Goal: Information Seeking & Learning: Learn about a topic

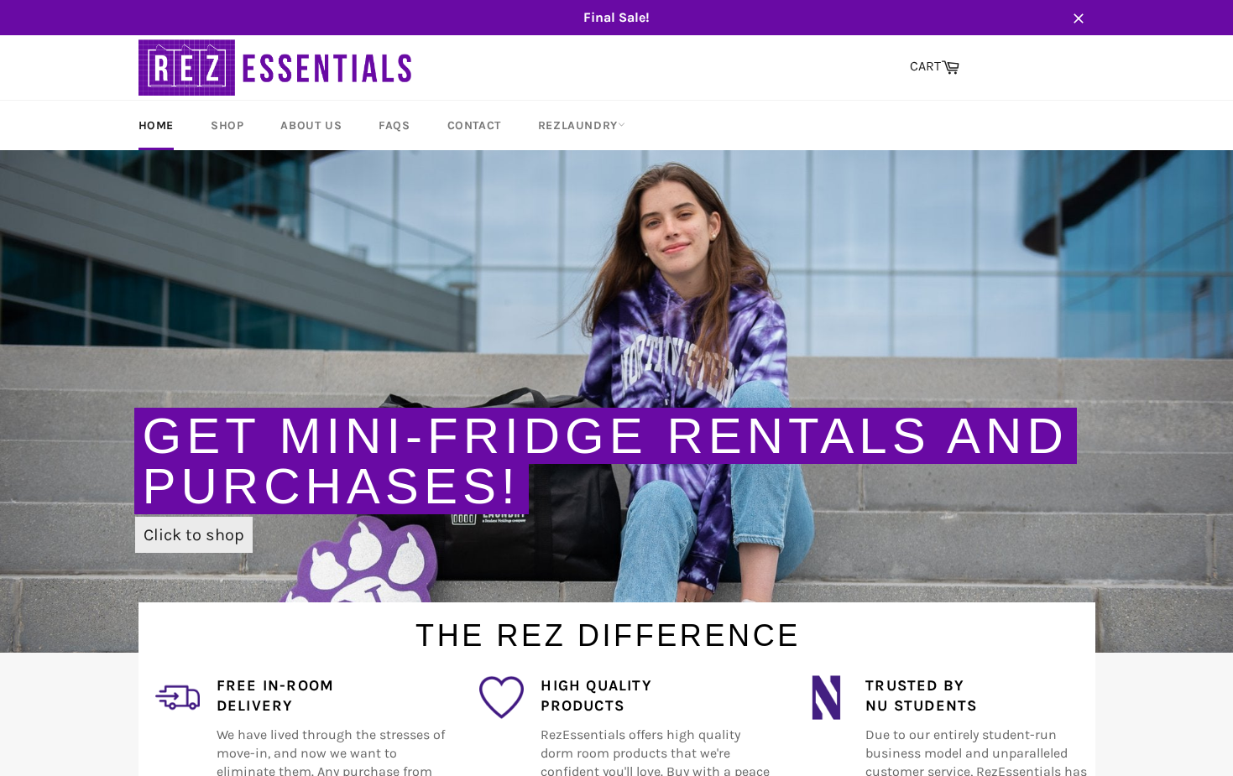
click at [194, 524] on link "Click to shop" at bounding box center [193, 535] width 117 height 36
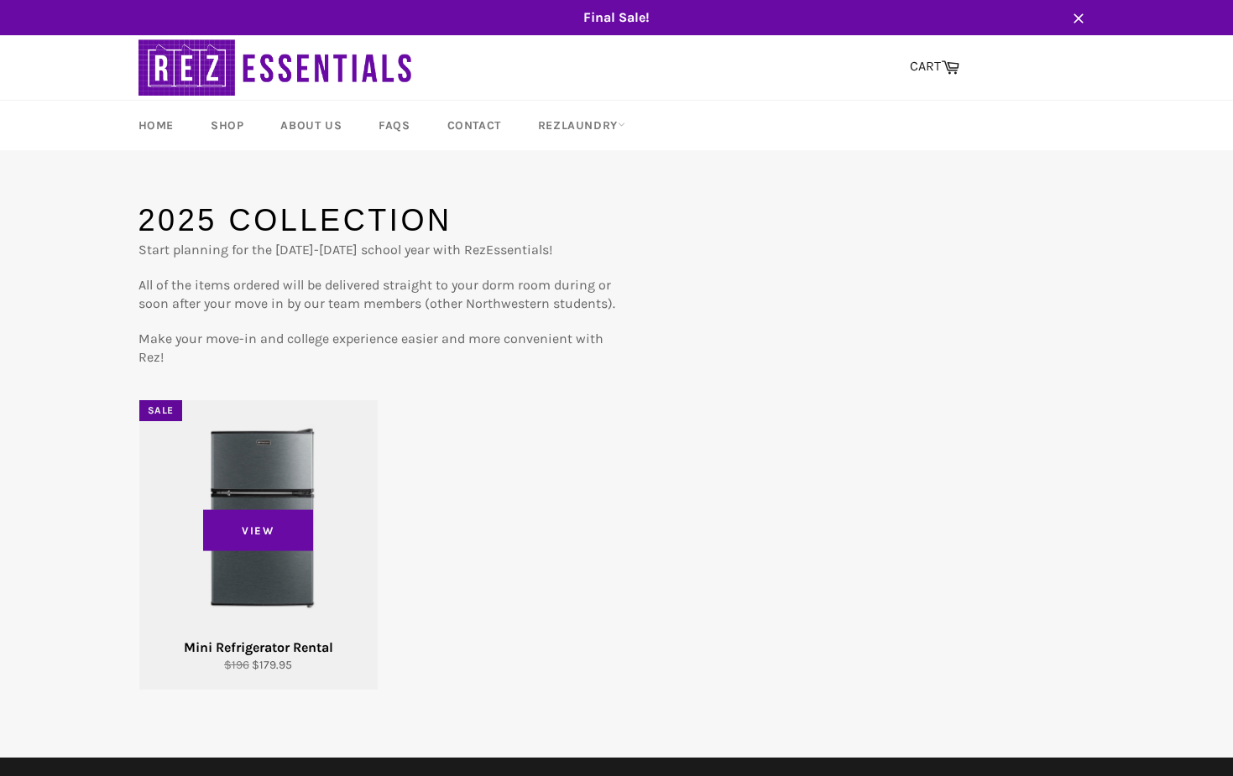
click at [278, 471] on div "View" at bounding box center [258, 545] width 238 height 290
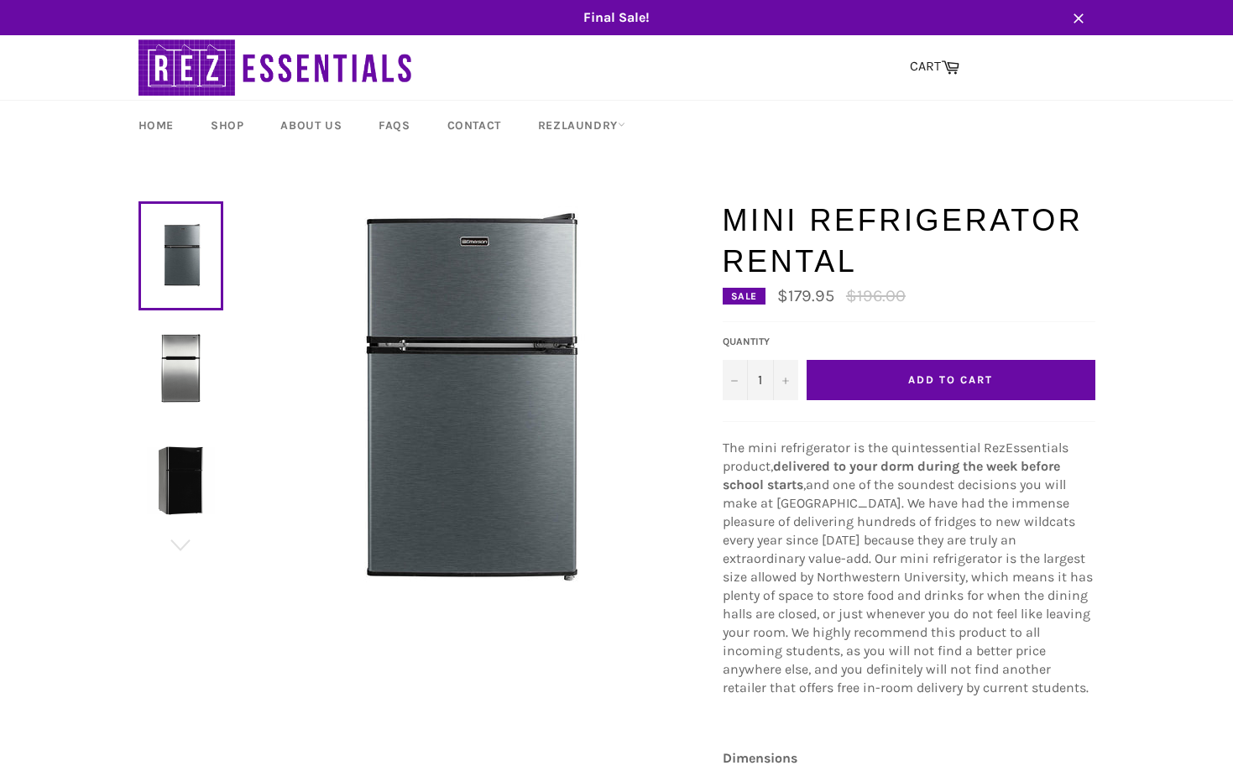
click at [155, 369] on img at bounding box center [181, 368] width 68 height 68
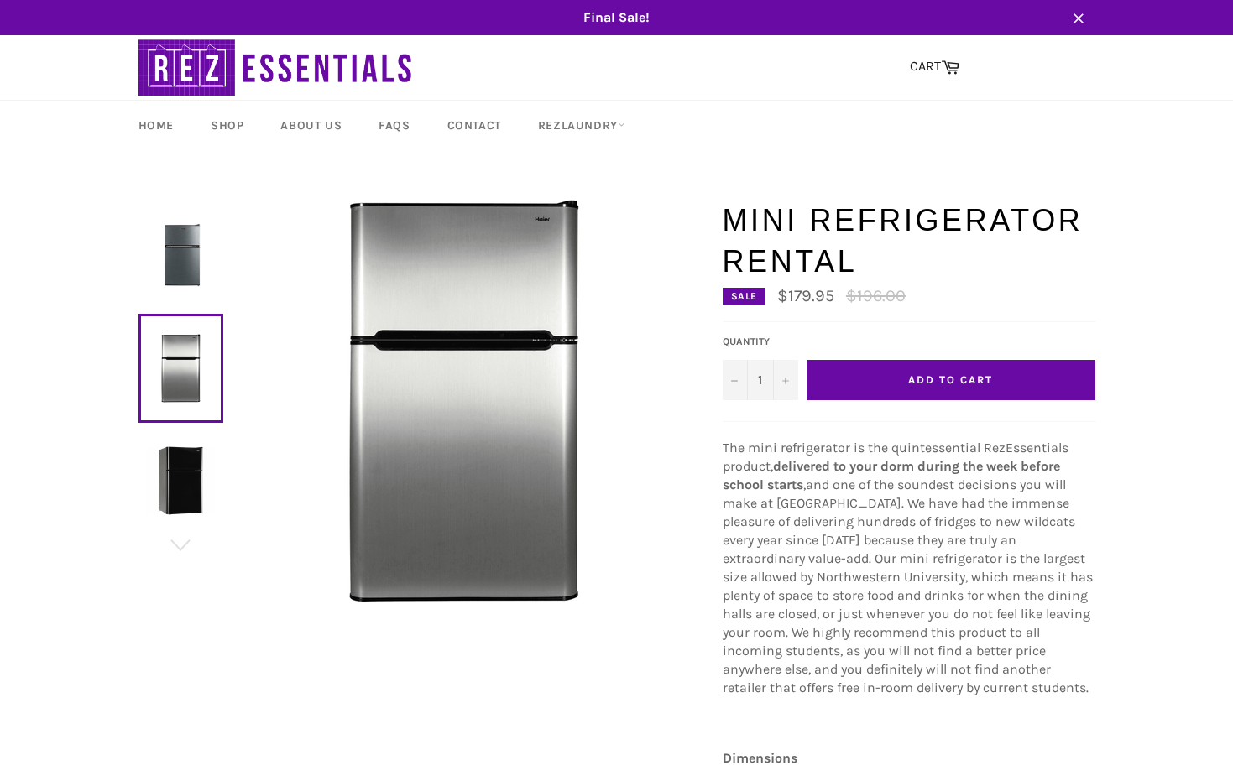
click at [168, 488] on img at bounding box center [181, 480] width 68 height 68
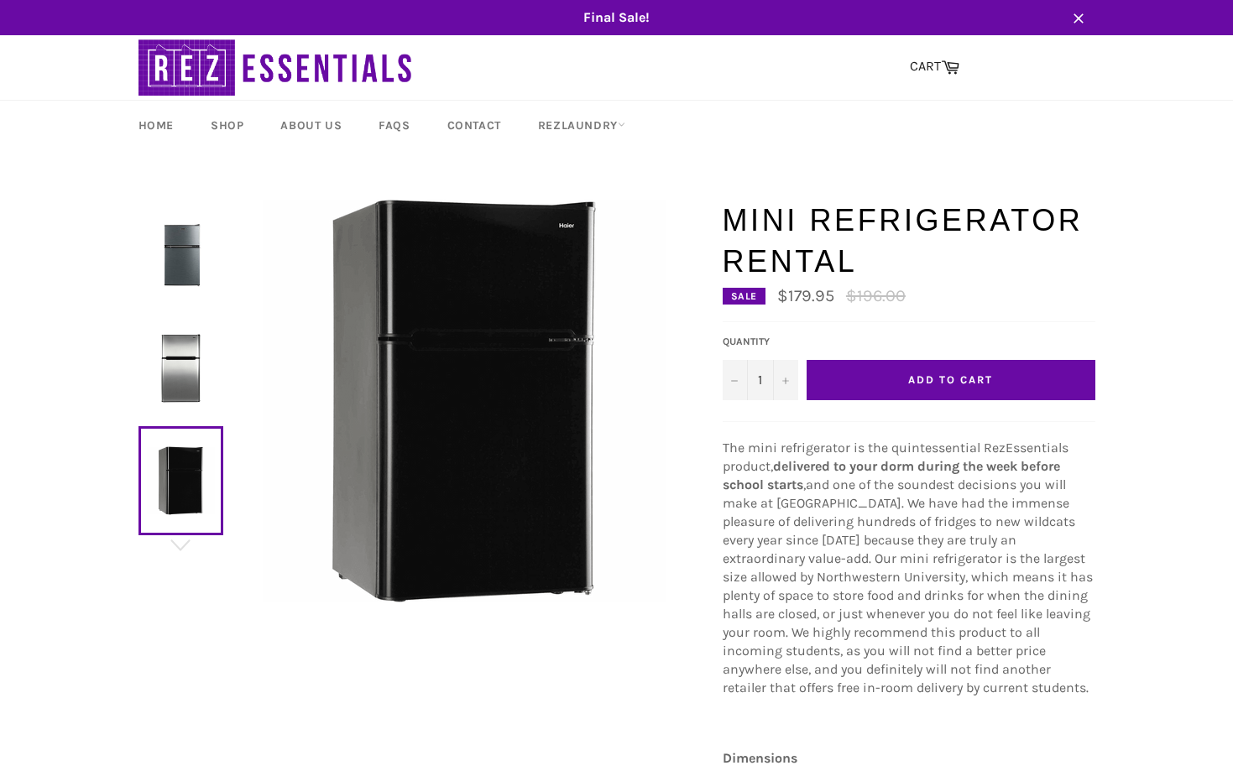
click at [206, 263] on img at bounding box center [181, 256] width 68 height 68
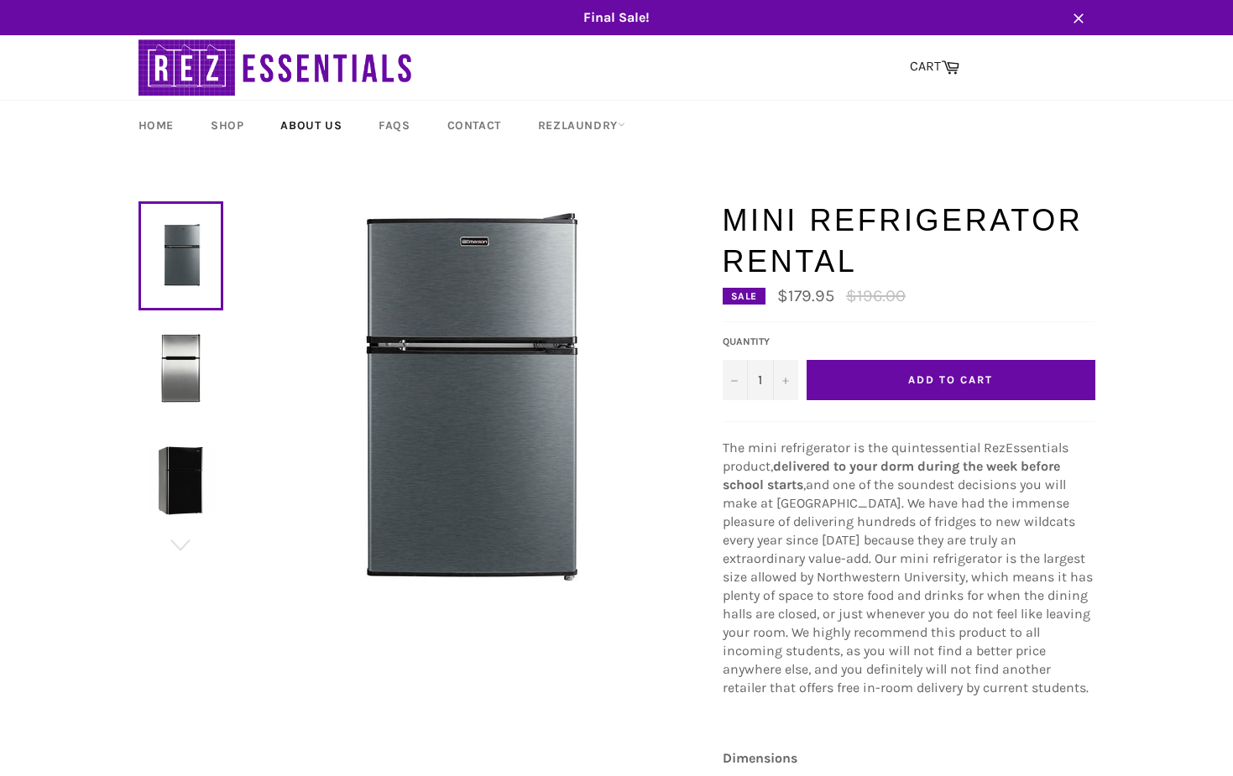
click at [326, 124] on link "About Us" at bounding box center [311, 126] width 95 height 50
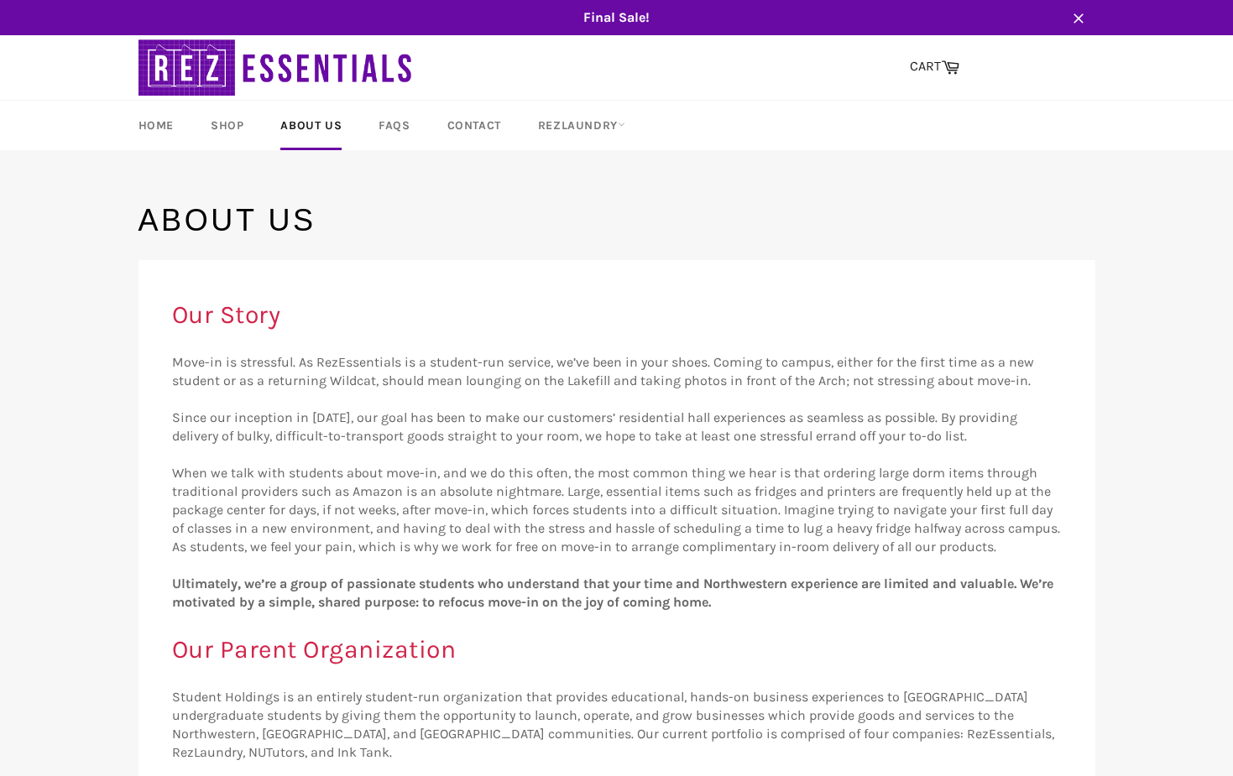
scroll to position [224, 0]
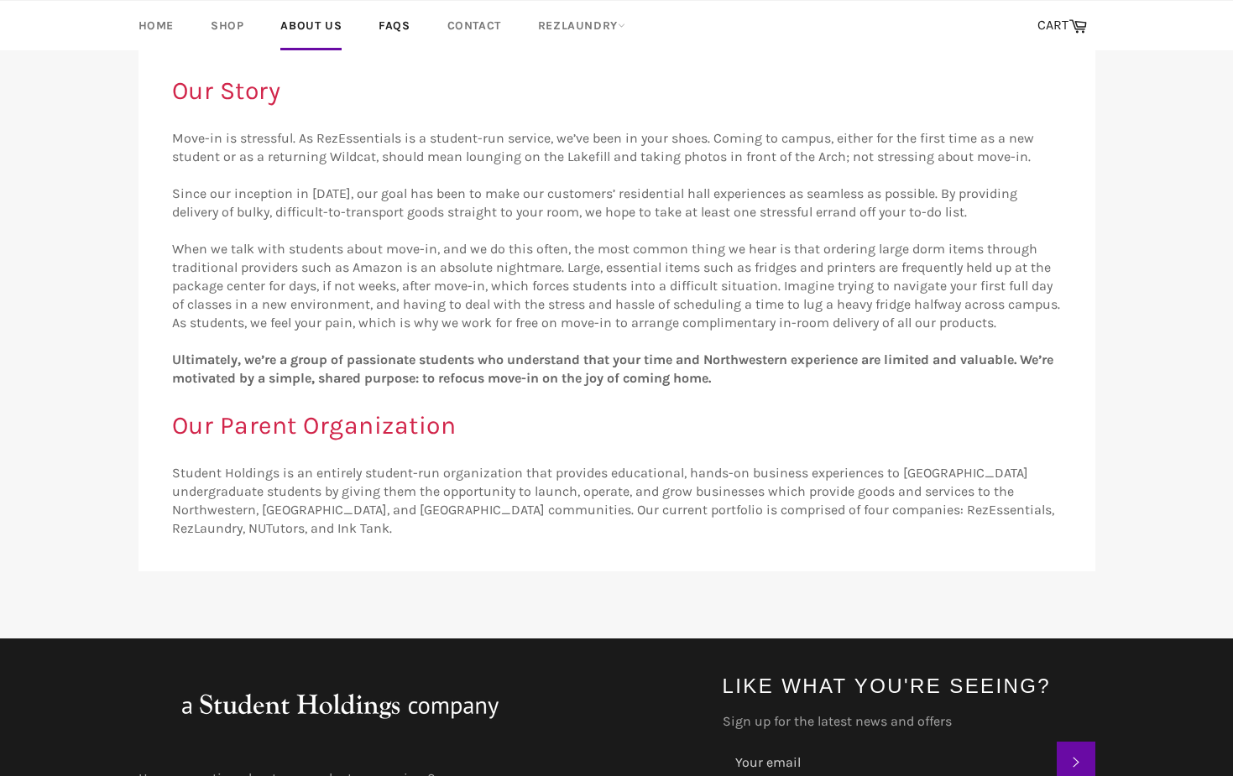
click at [392, 30] on link "FAQs" at bounding box center [394, 26] width 65 height 50
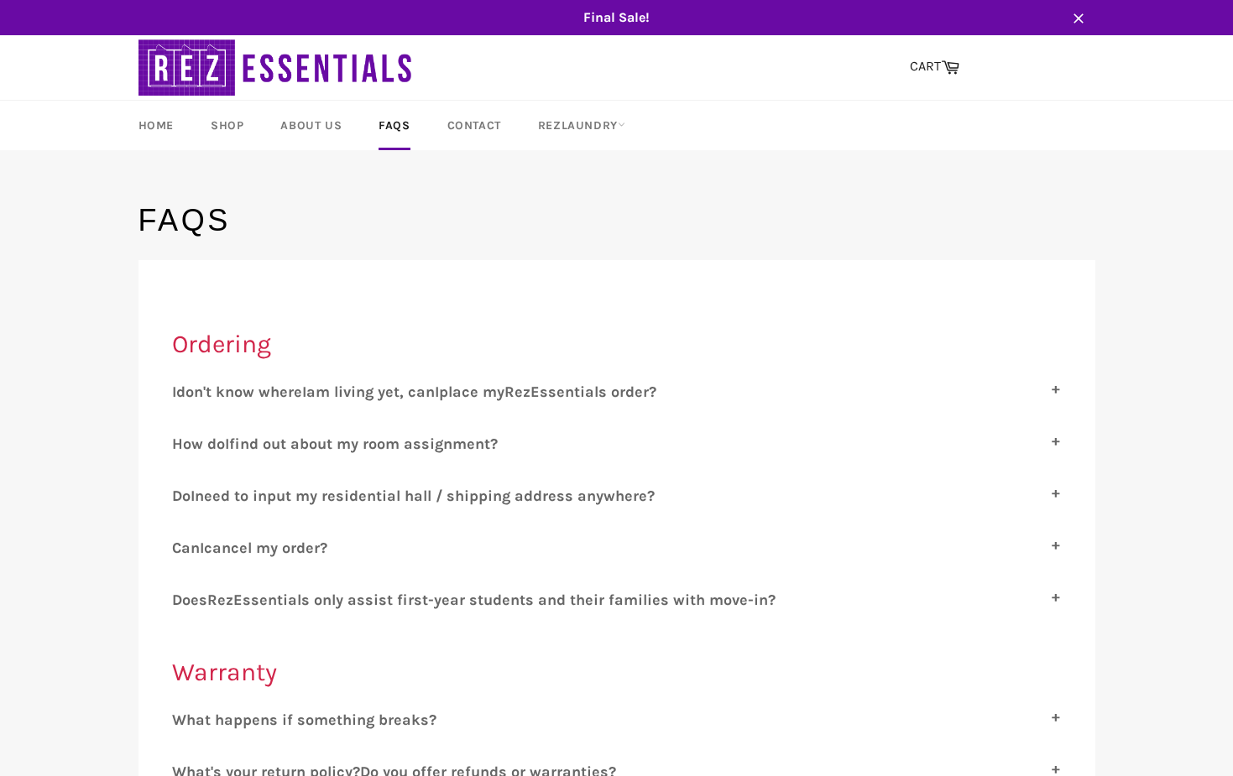
click at [625, 394] on span "ssentials order?" at bounding box center [598, 392] width 117 height 18
click at [183, 394] on input "I don't know where I am living yet, can I place my R ez E ssentials order?" at bounding box center [177, 388] width 11 height 11
checkbox input "true"
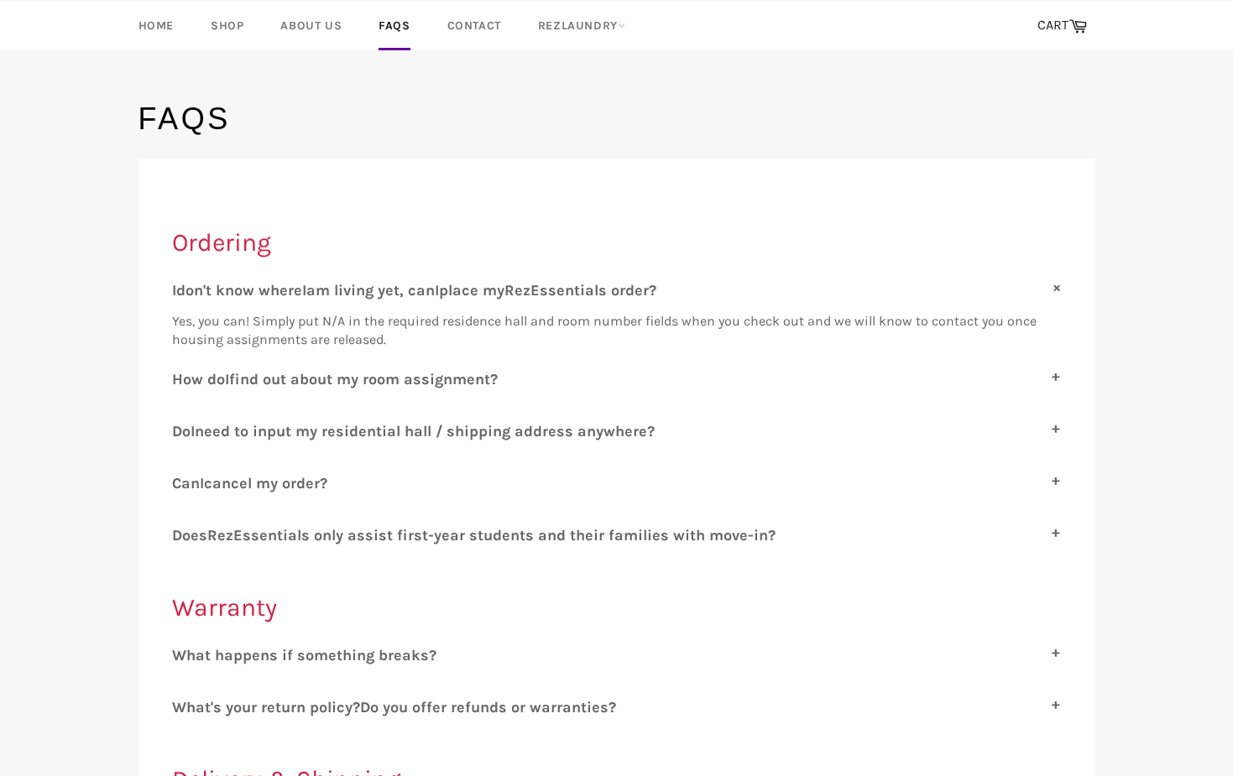
scroll to position [282, 0]
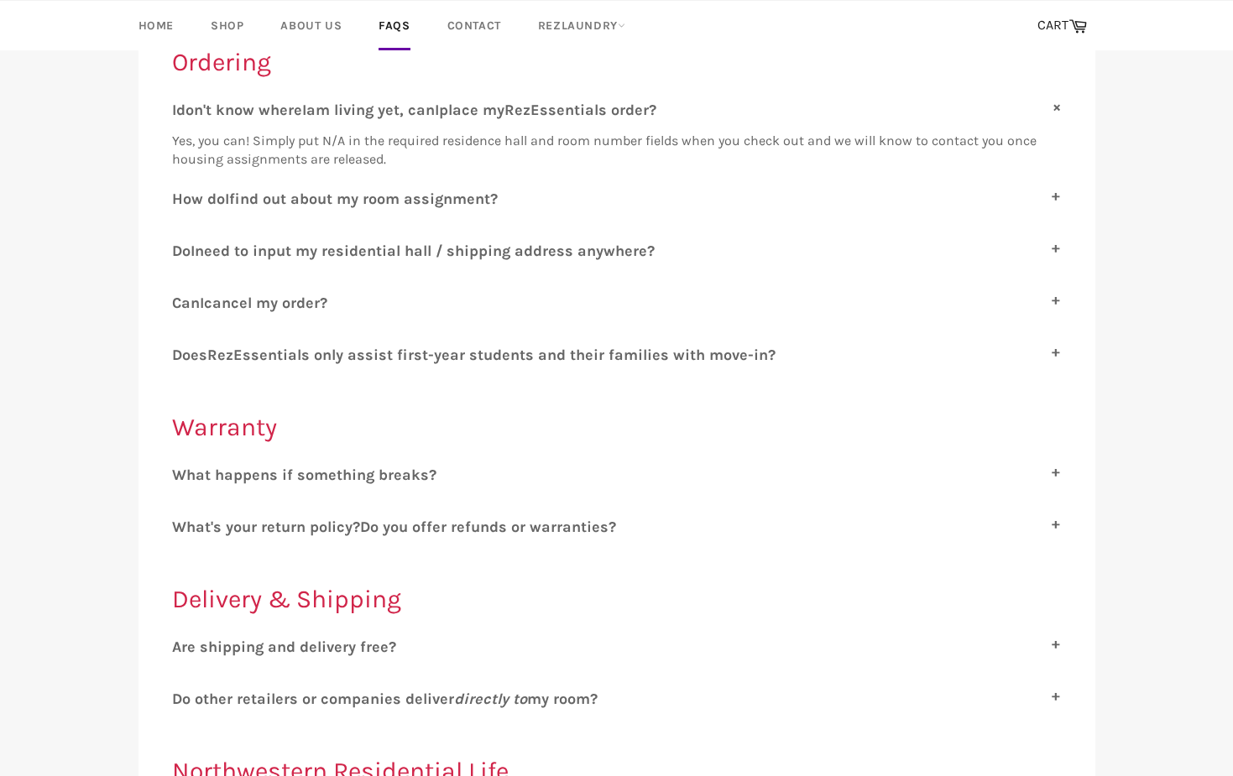
click at [297, 297] on span "cancel my order?" at bounding box center [265, 303] width 123 height 18
click at [183, 297] on input "C an I cancel my order?" at bounding box center [177, 299] width 11 height 11
checkbox input "true"
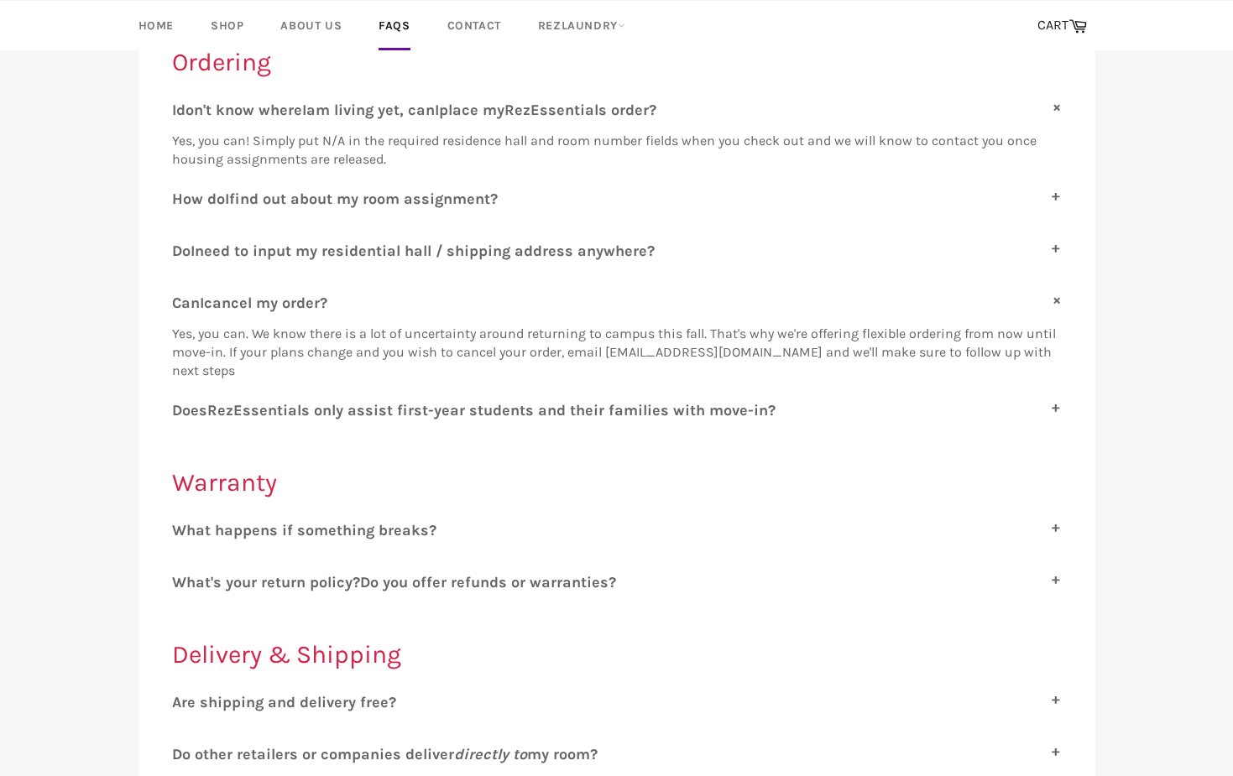
scroll to position [558, 0]
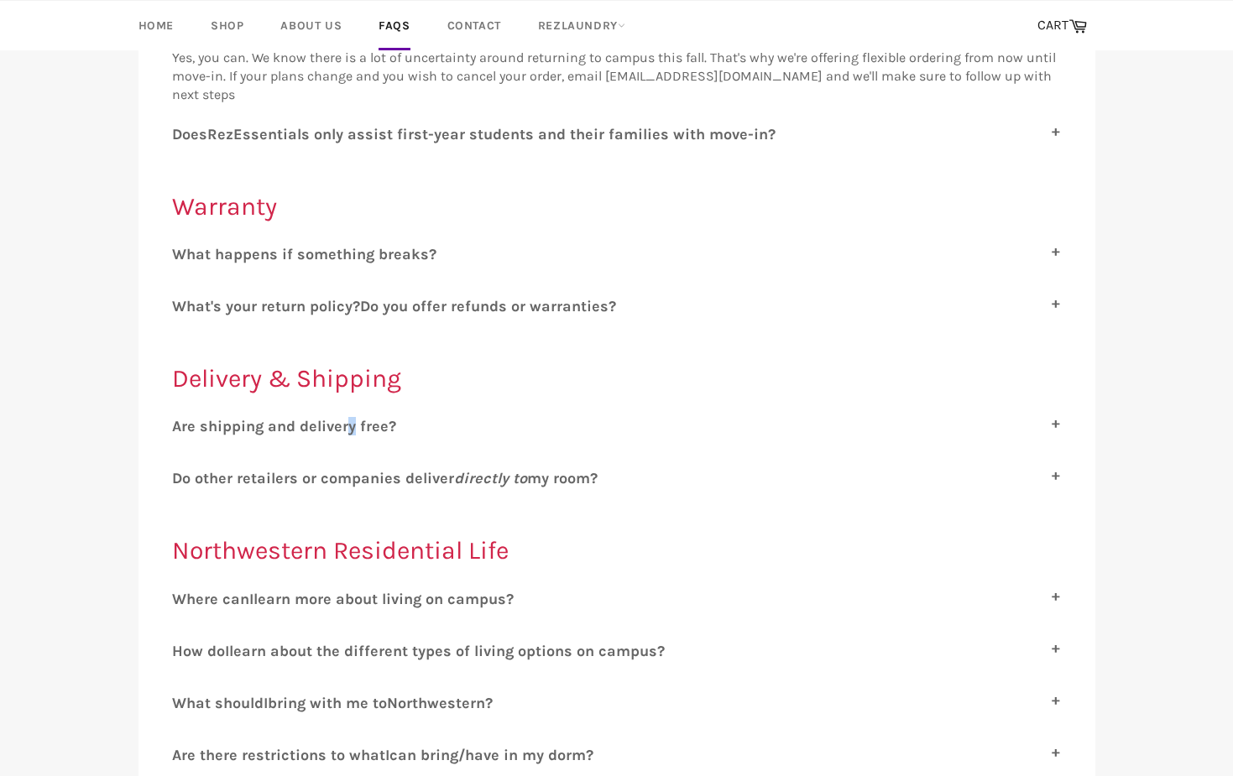
click at [351, 422] on span "re shipping and delivery free?" at bounding box center [288, 426] width 215 height 18
click at [183, 422] on input "A re shipping and delivery free?" at bounding box center [177, 422] width 11 height 11
checkbox input "true"
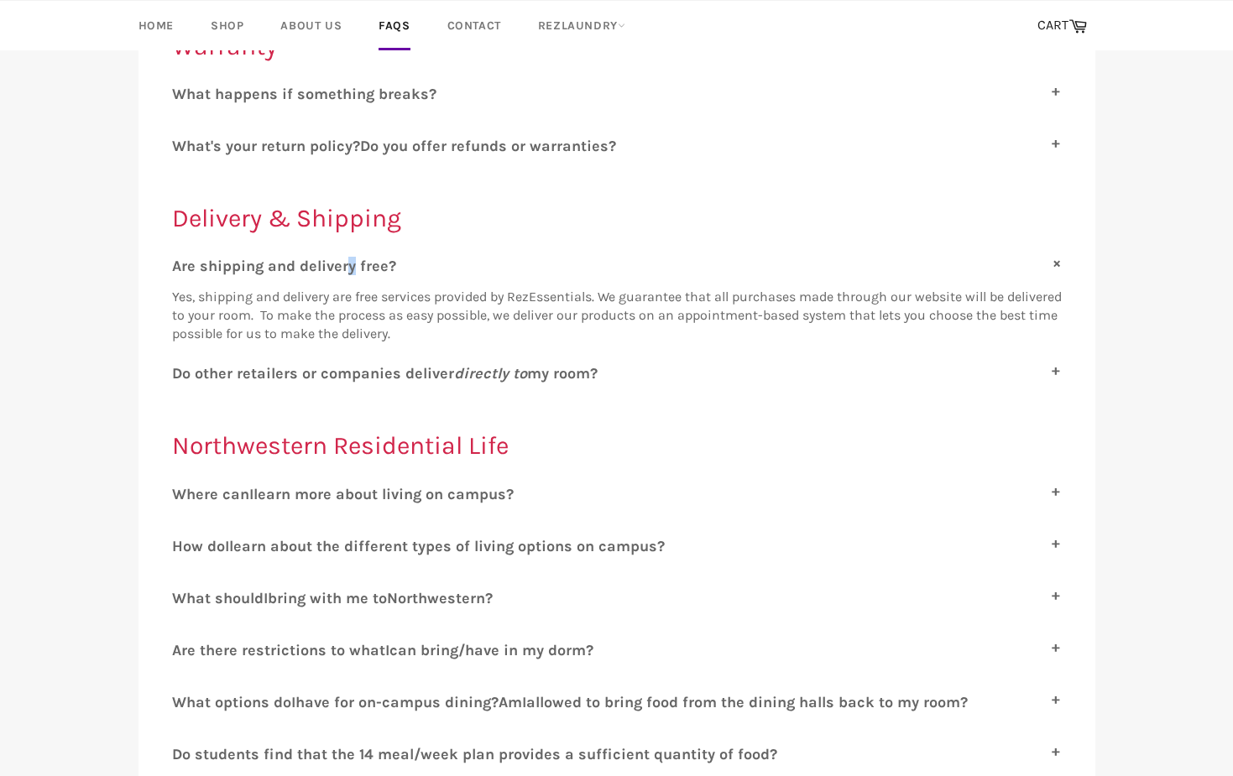
scroll to position [872, 0]
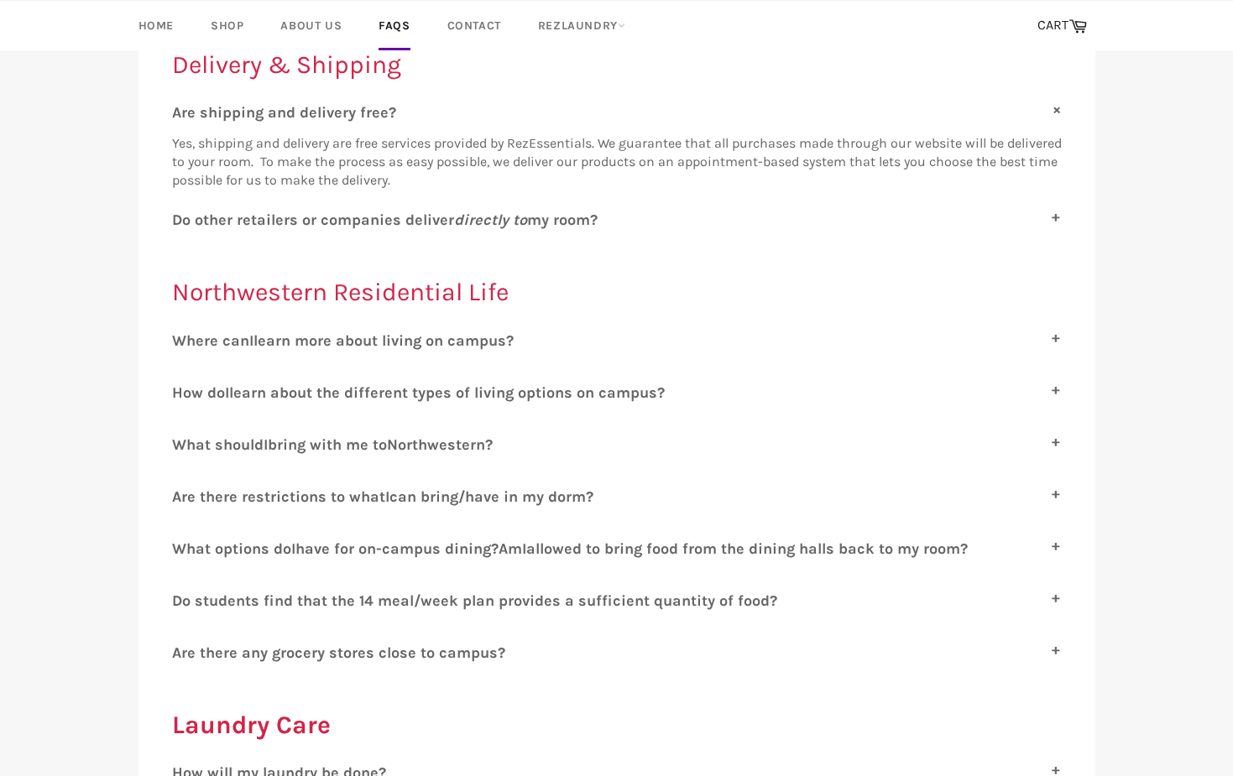
click at [421, 496] on span "can bring/have in my dorm?" at bounding box center [491, 497] width 204 height 18
click at [183, 496] on input "A re there restrictions to what I can bring/have in my dorm?" at bounding box center [177, 493] width 11 height 11
checkbox input "true"
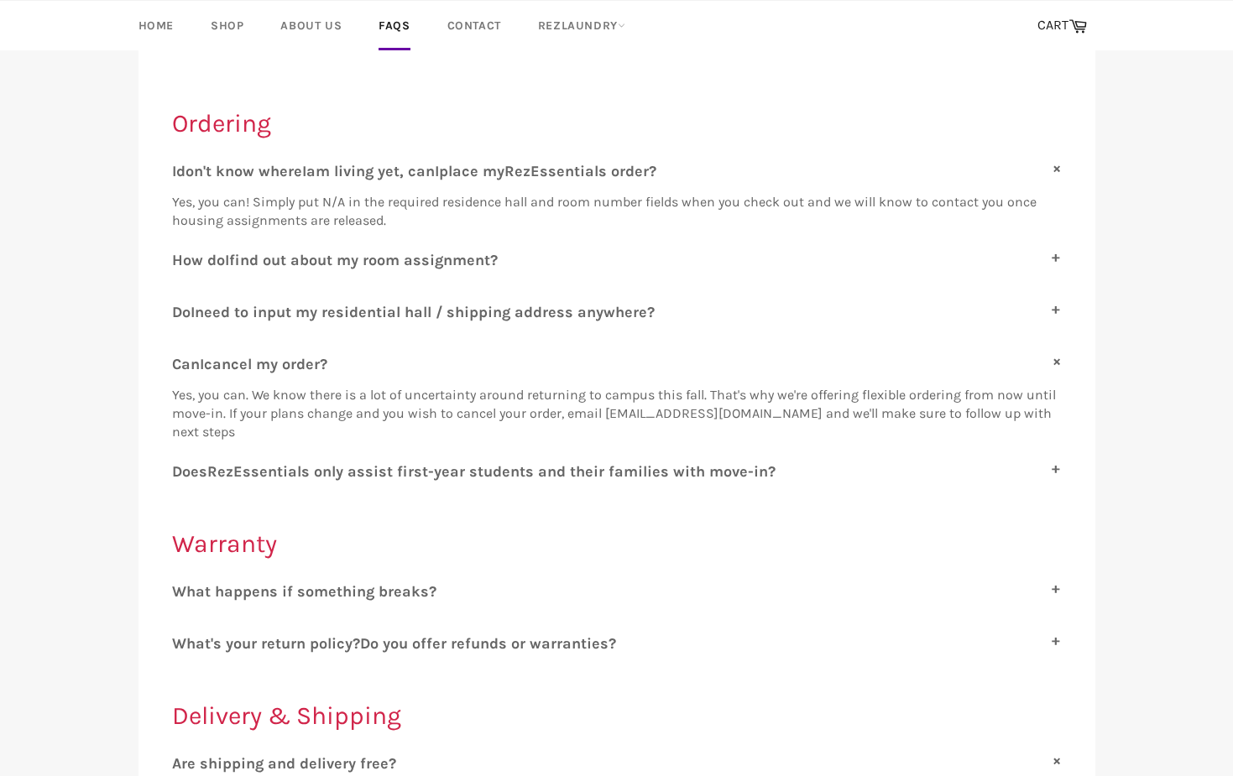
scroll to position [53, 0]
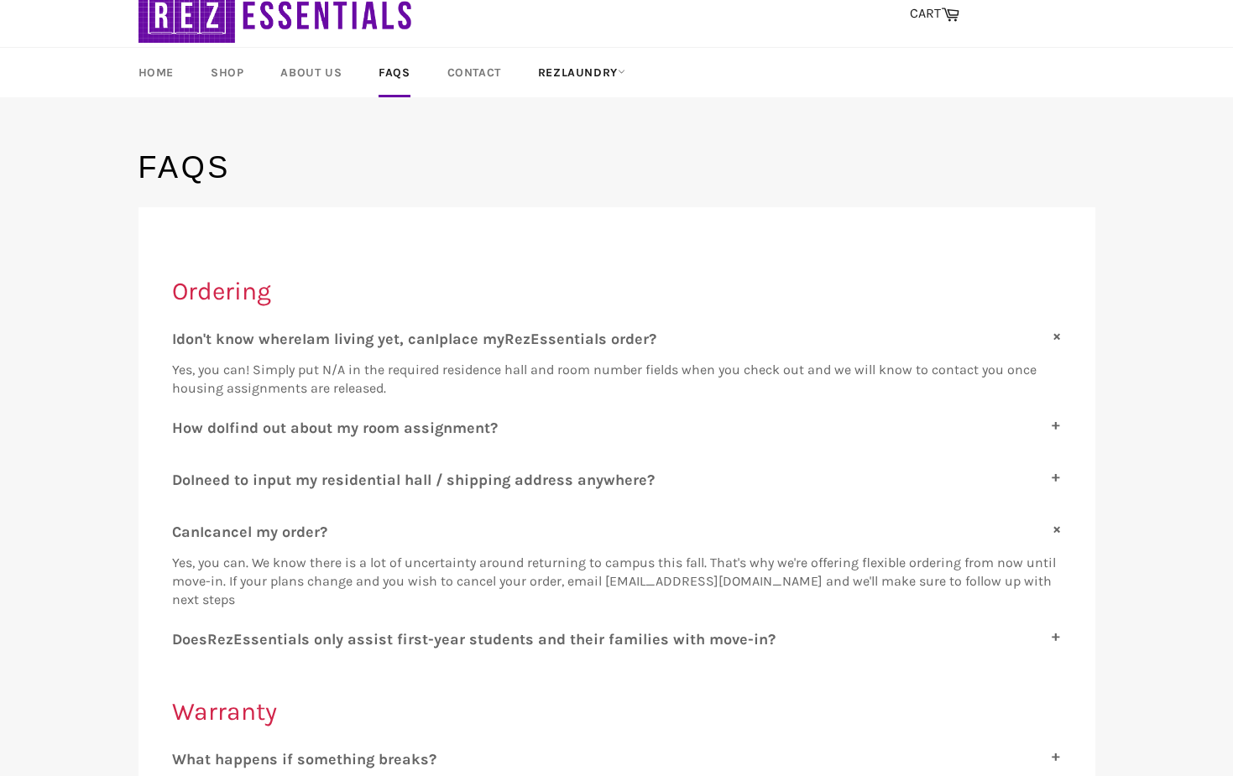
click at [590, 70] on link "RezLaundry" at bounding box center [581, 73] width 121 height 50
click at [478, 68] on link "Contact" at bounding box center [474, 73] width 87 height 50
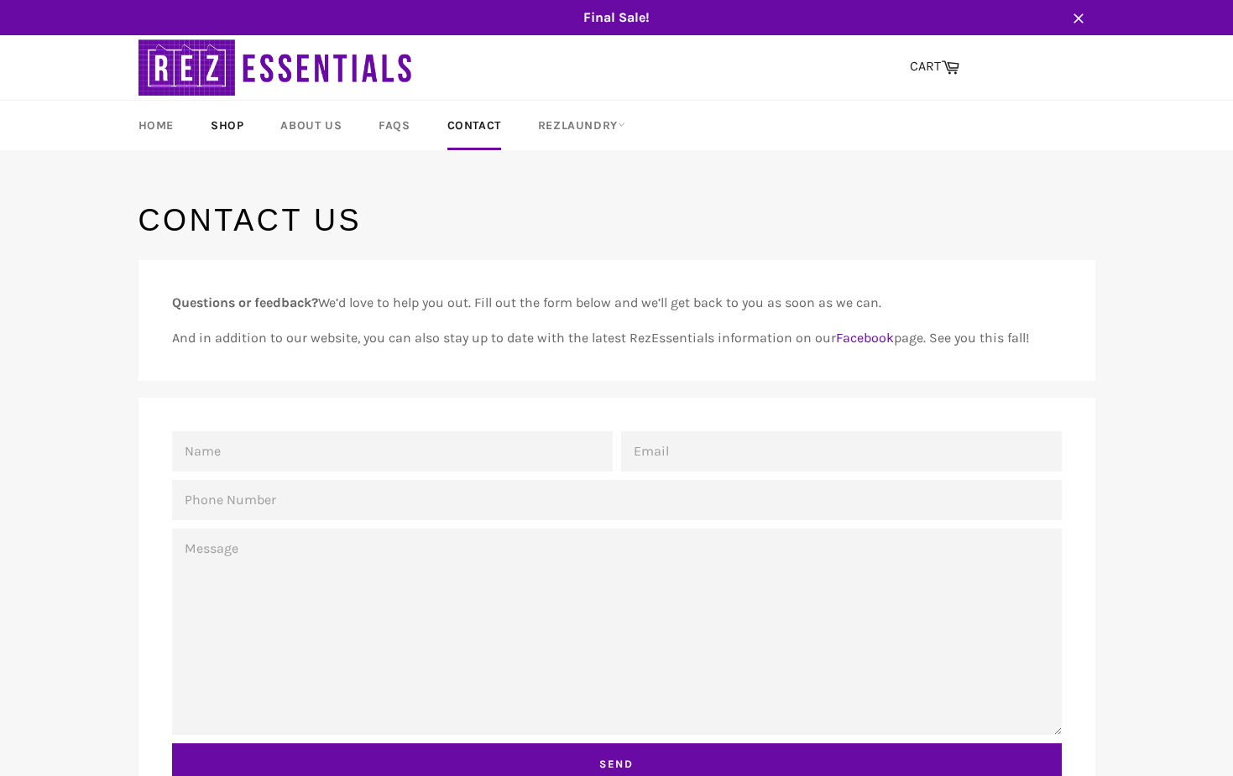
click at [224, 131] on link "Shop" at bounding box center [227, 126] width 66 height 50
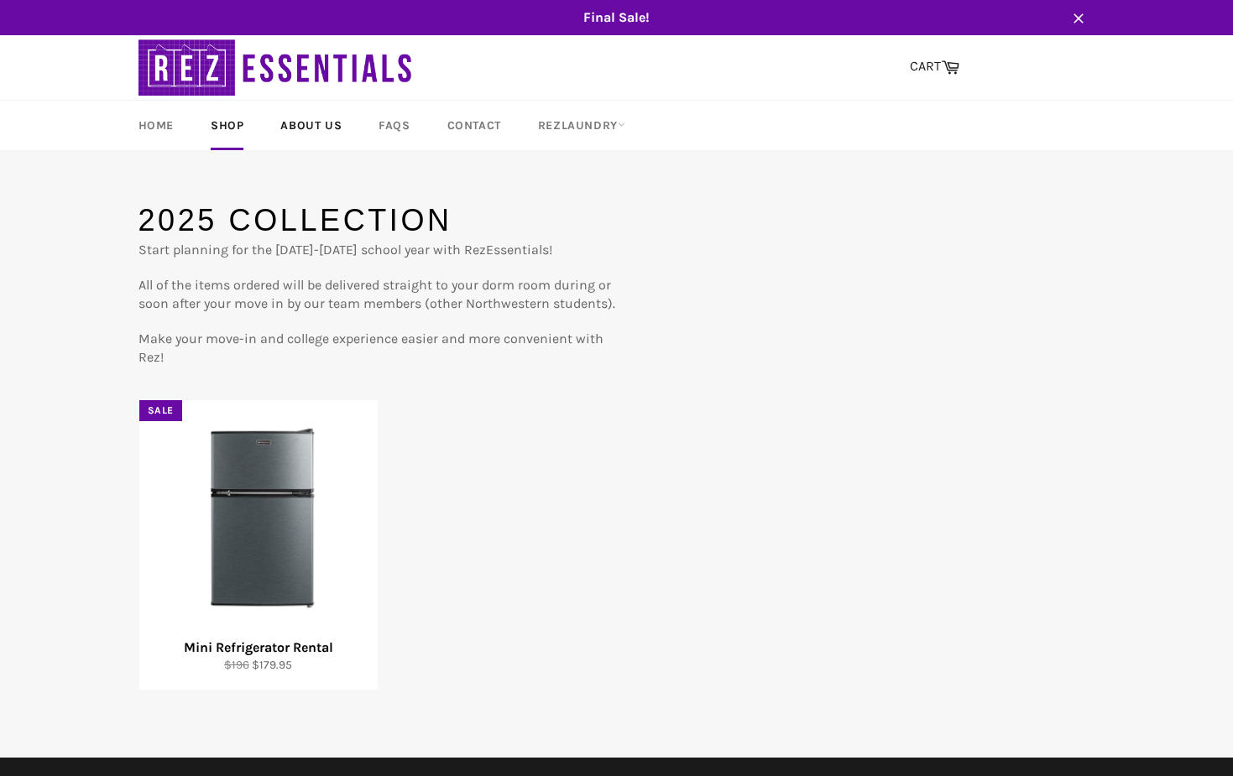
click at [312, 128] on link "About Us" at bounding box center [311, 126] width 95 height 50
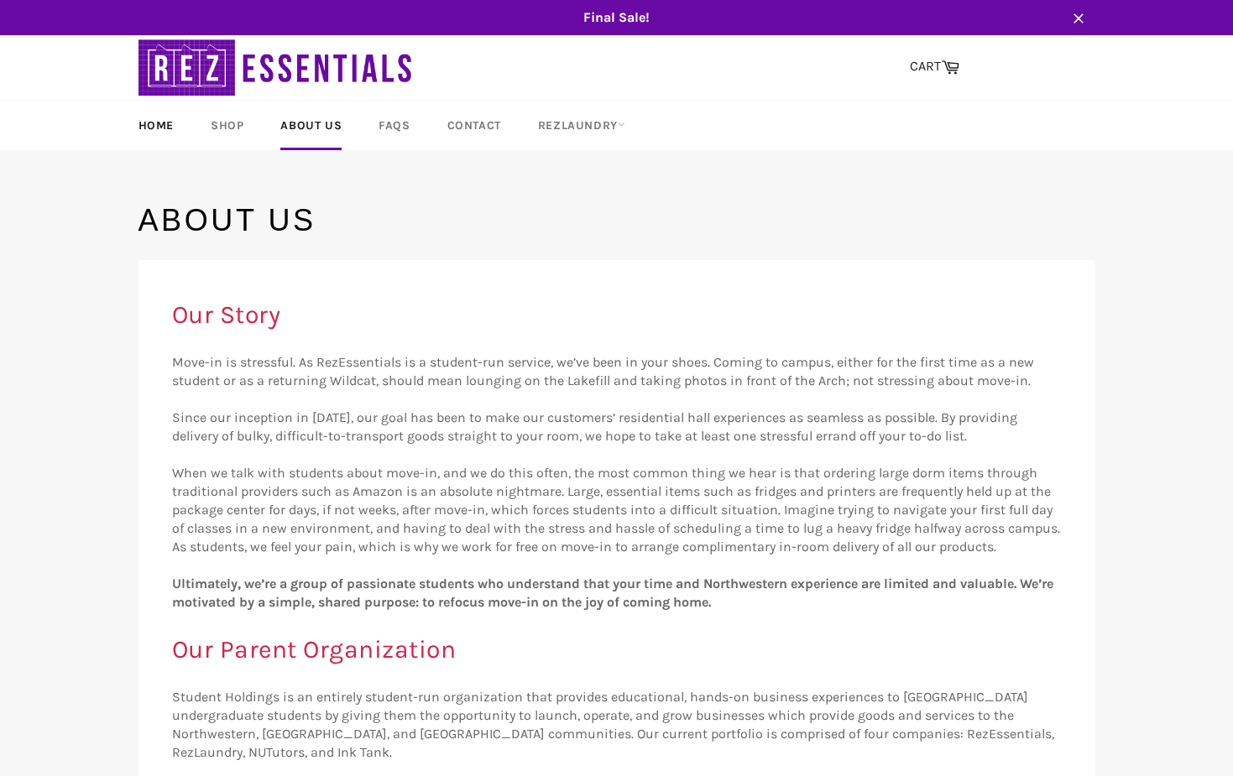
click at [162, 133] on link "Home" at bounding box center [156, 126] width 69 height 50
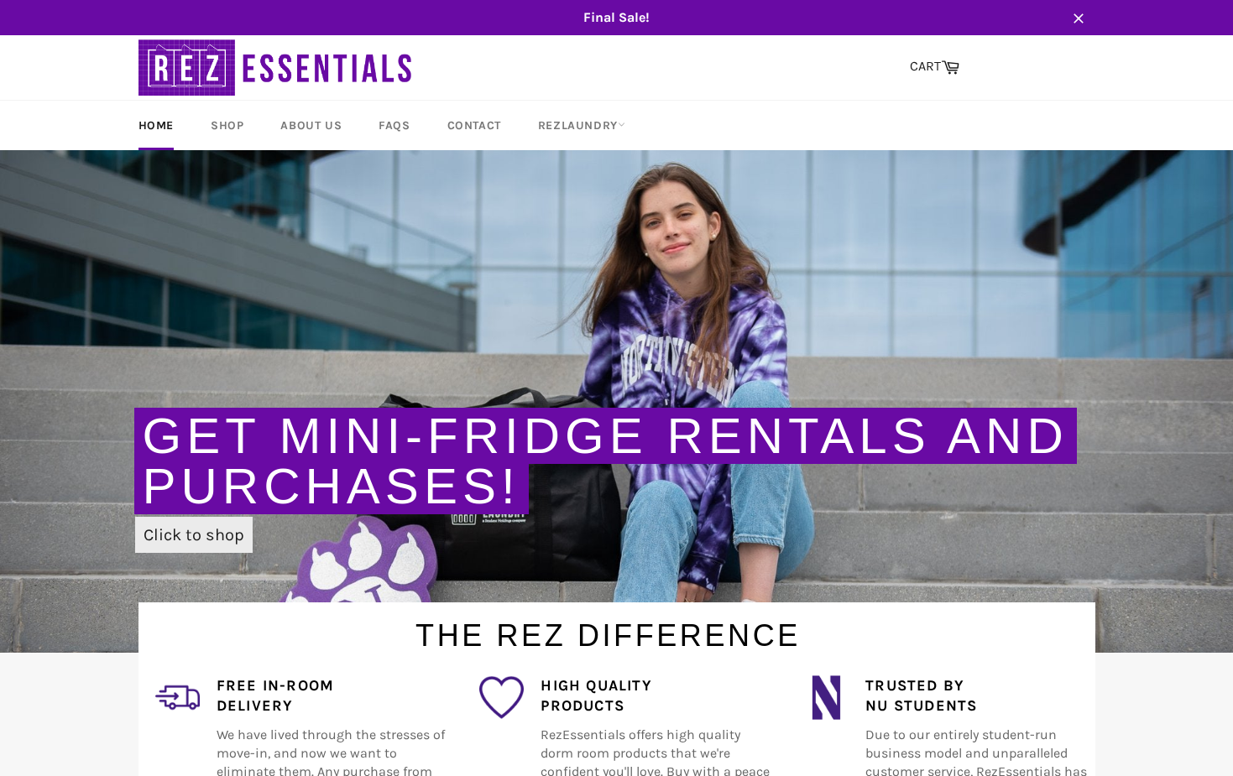
click at [206, 537] on link "Click to shop" at bounding box center [193, 535] width 117 height 36
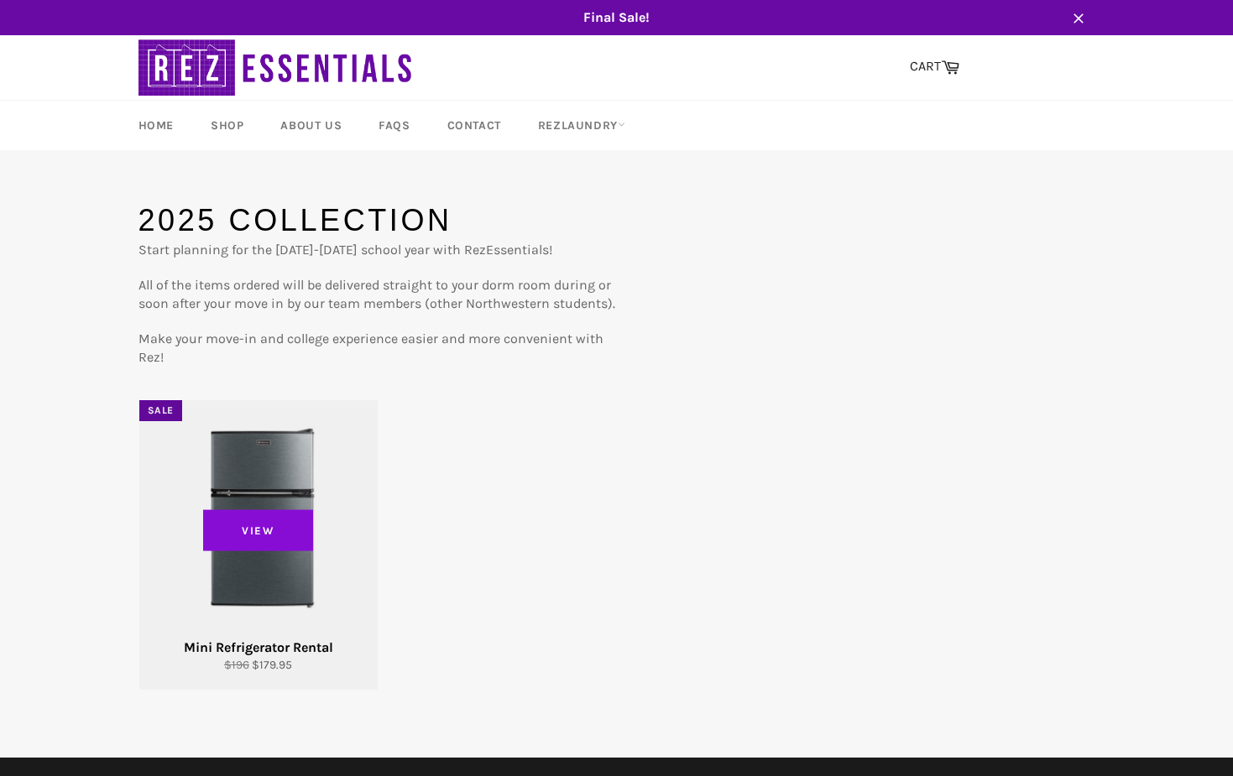
click at [303, 529] on span "View" at bounding box center [258, 530] width 111 height 42
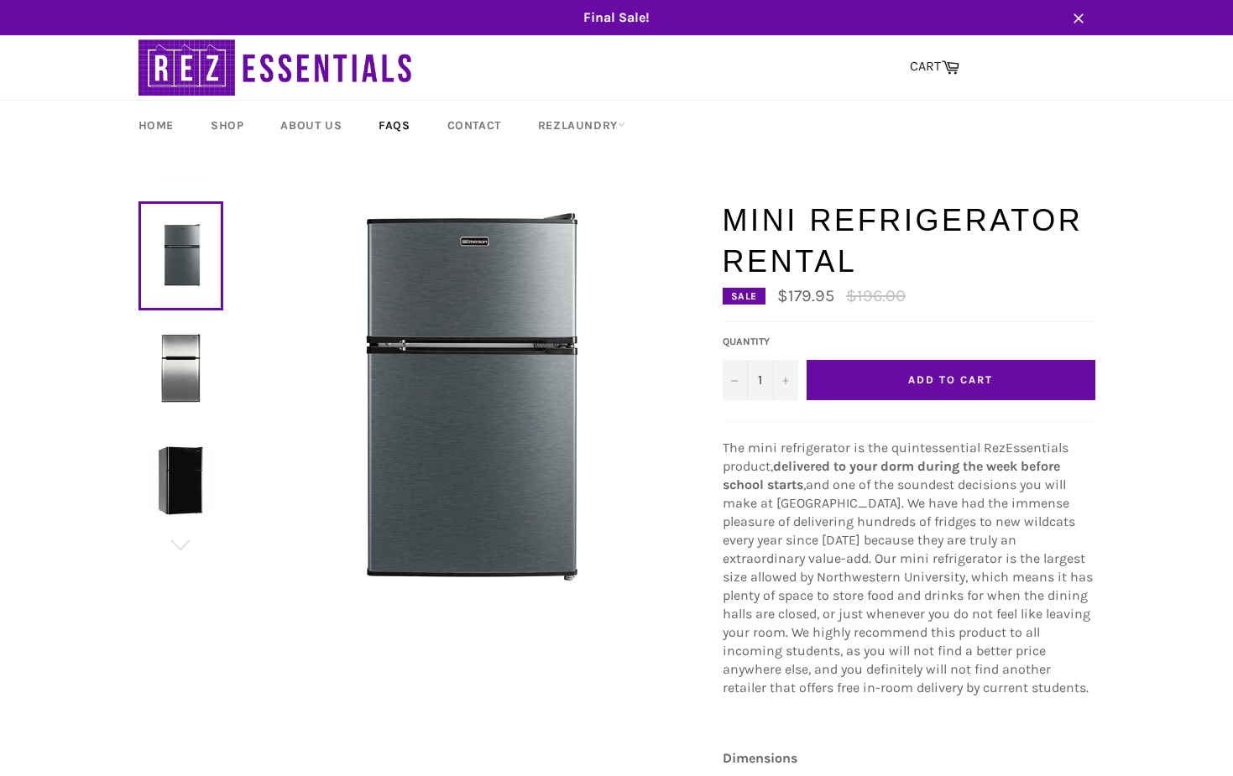
click at [407, 125] on link "FAQs" at bounding box center [394, 126] width 65 height 50
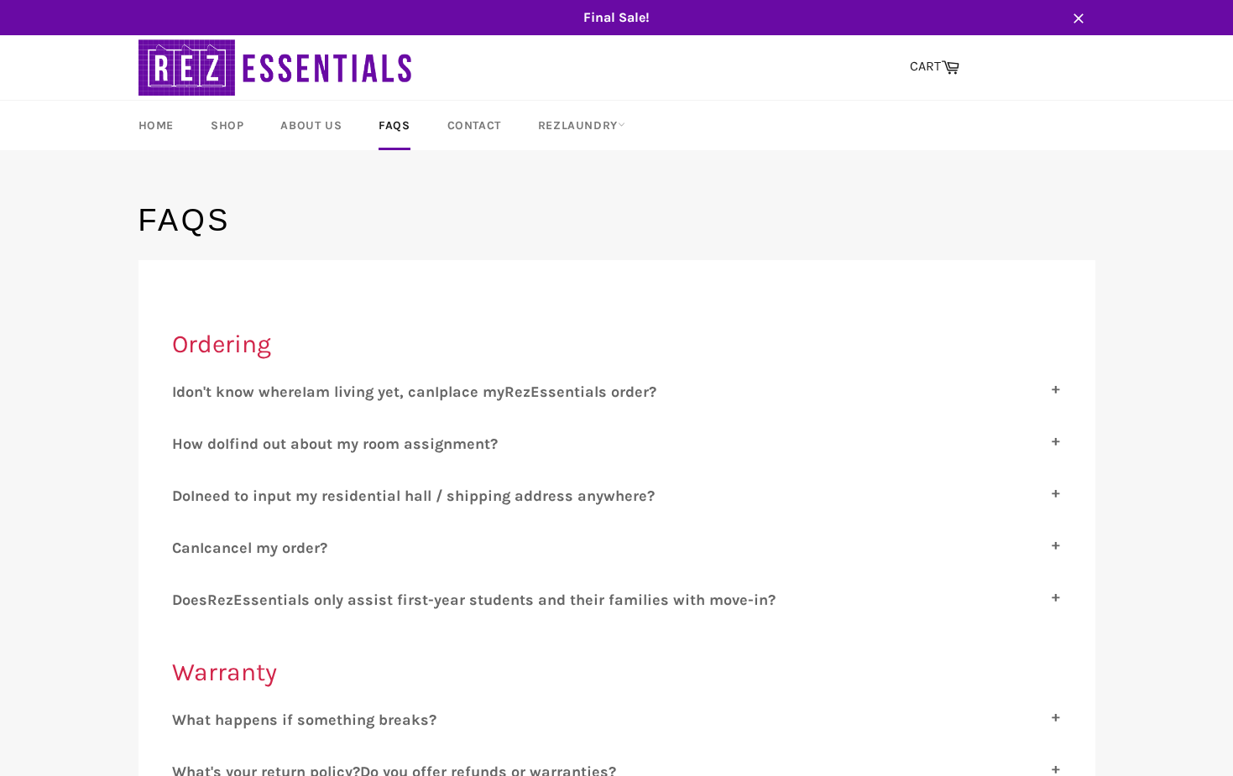
click at [311, 548] on span "cancel my order?" at bounding box center [265, 548] width 123 height 18
click at [183, 548] on input "C an I cancel my order?" at bounding box center [177, 544] width 11 height 11
checkbox input "true"
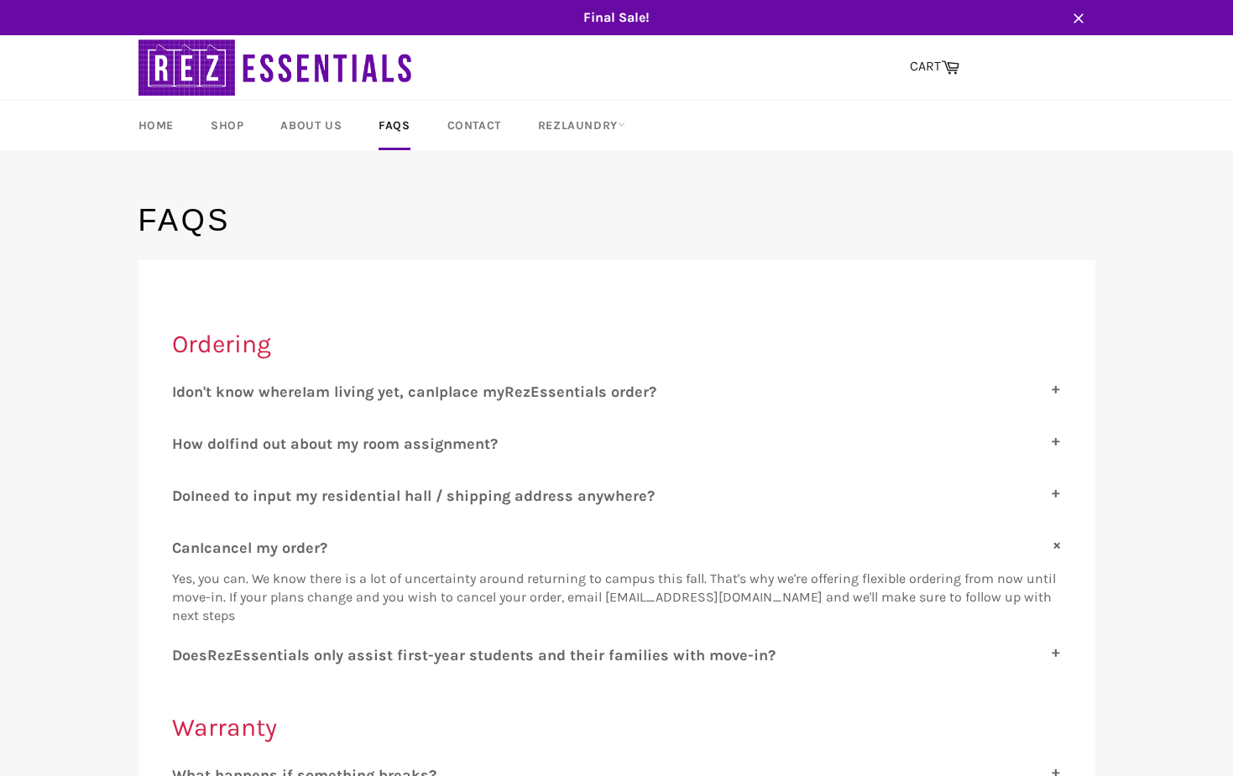
scroll to position [142, 0]
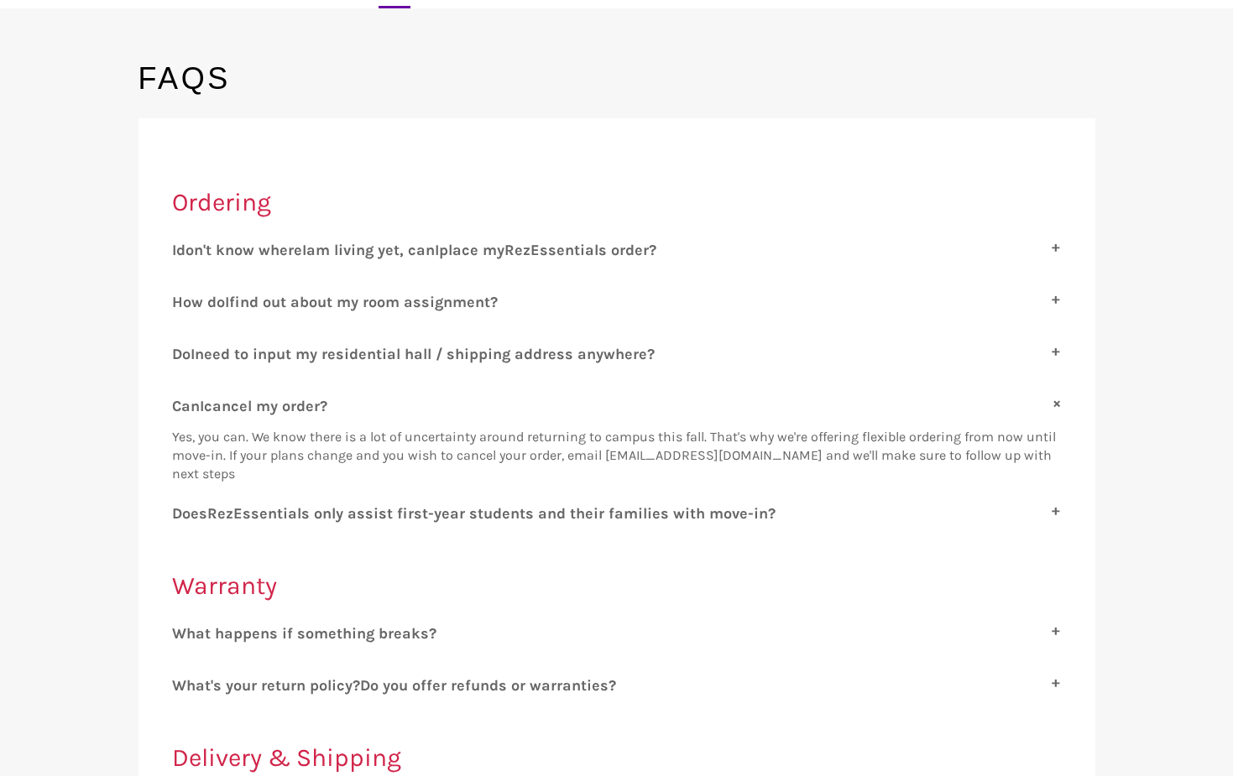
click at [421, 512] on span "ssentials only assist first-year students and their families with move-in?" at bounding box center [509, 513] width 533 height 18
click at [183, 512] on input "D oes R ez E ssentials only assist first-year students and their families with …" at bounding box center [177, 509] width 11 height 11
checkbox input "true"
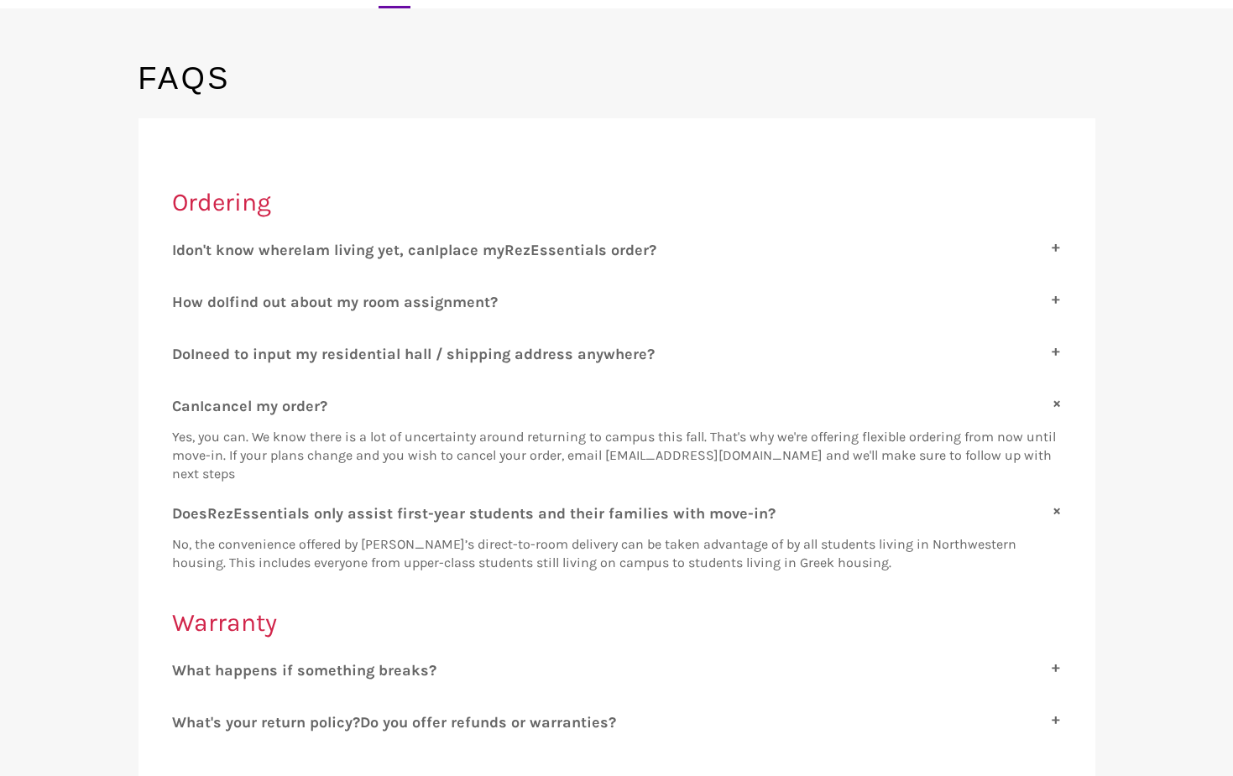
click at [404, 305] on span "find out about my room assignment?" at bounding box center [363, 302] width 269 height 18
click at [183, 304] on input "H ow do I find out about my room assignment?" at bounding box center [177, 298] width 11 height 11
checkbox input "true"
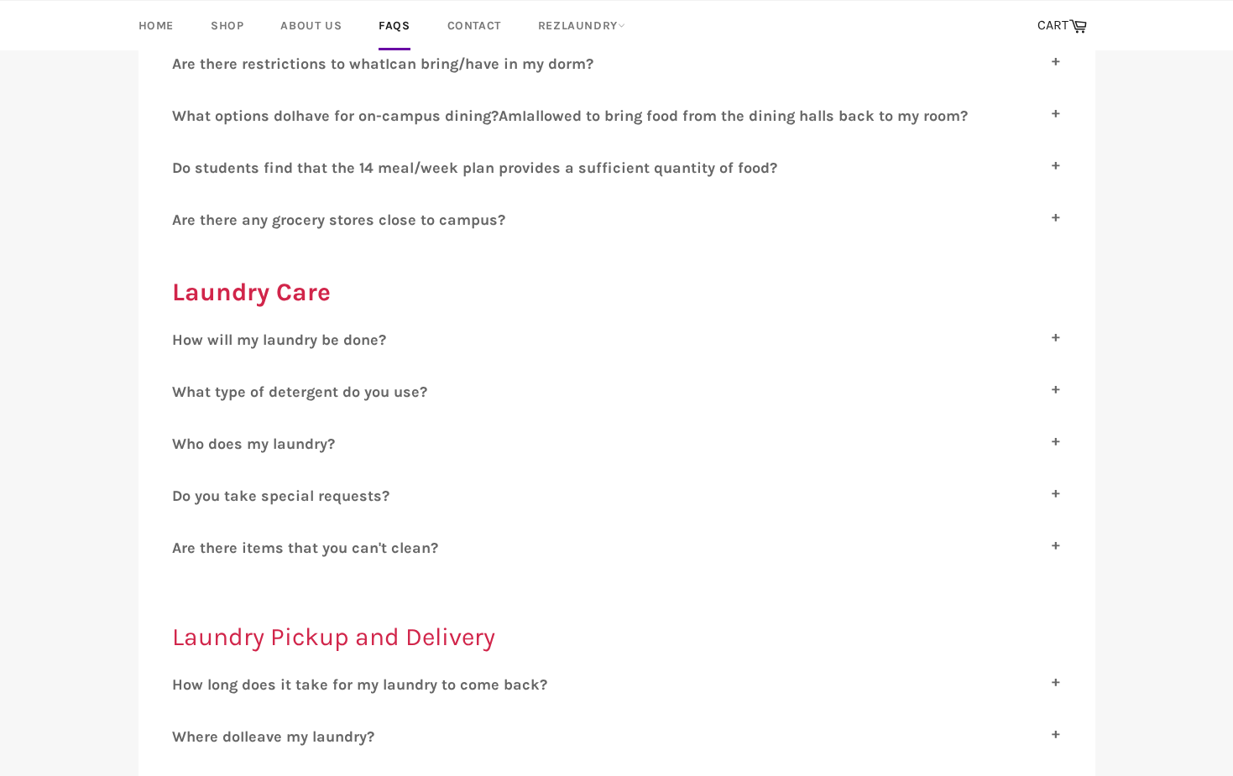
scroll to position [0, 0]
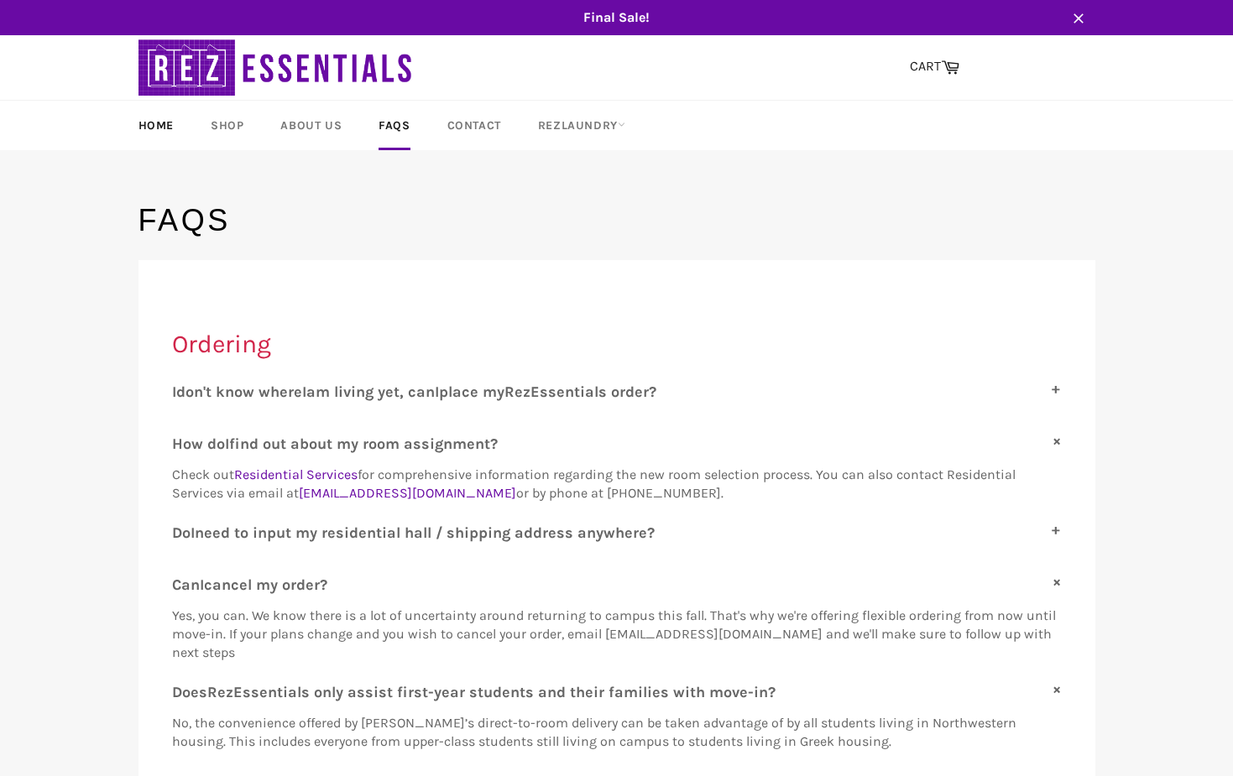
click at [158, 131] on link "Home" at bounding box center [156, 126] width 69 height 50
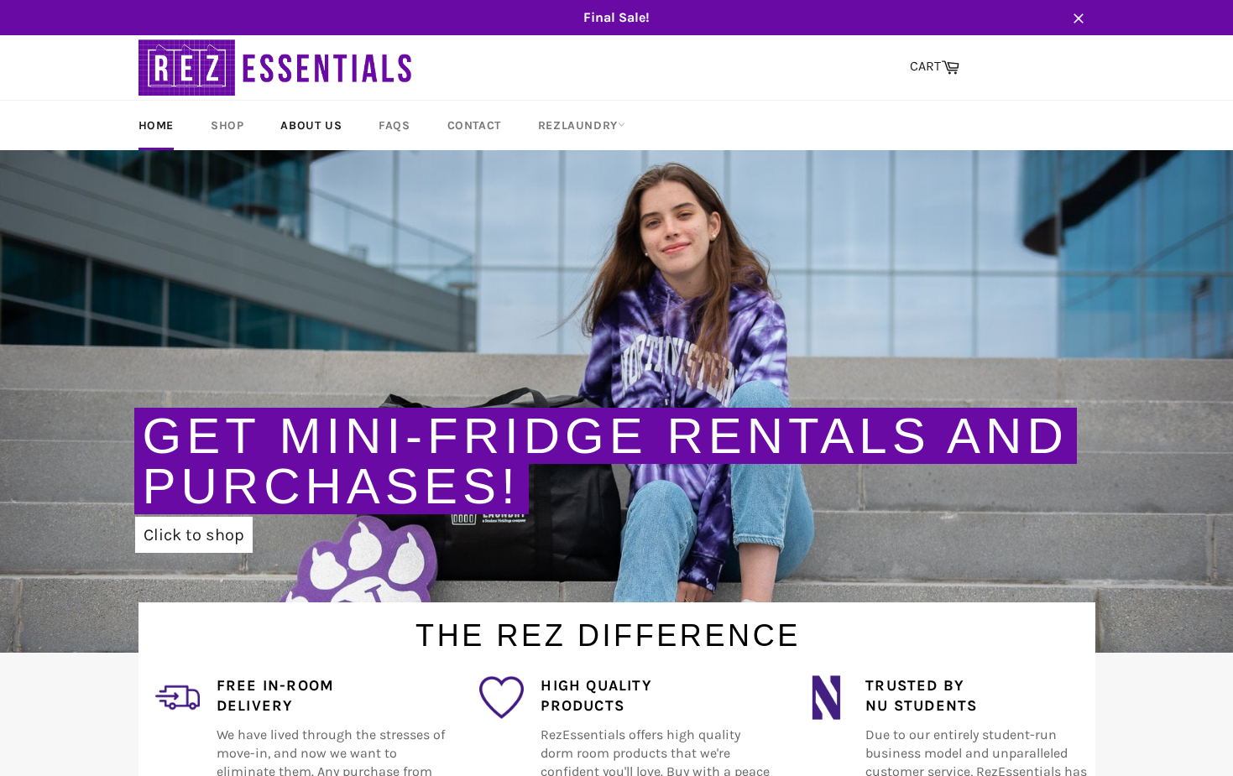
click at [329, 117] on link "About Us" at bounding box center [311, 126] width 95 height 50
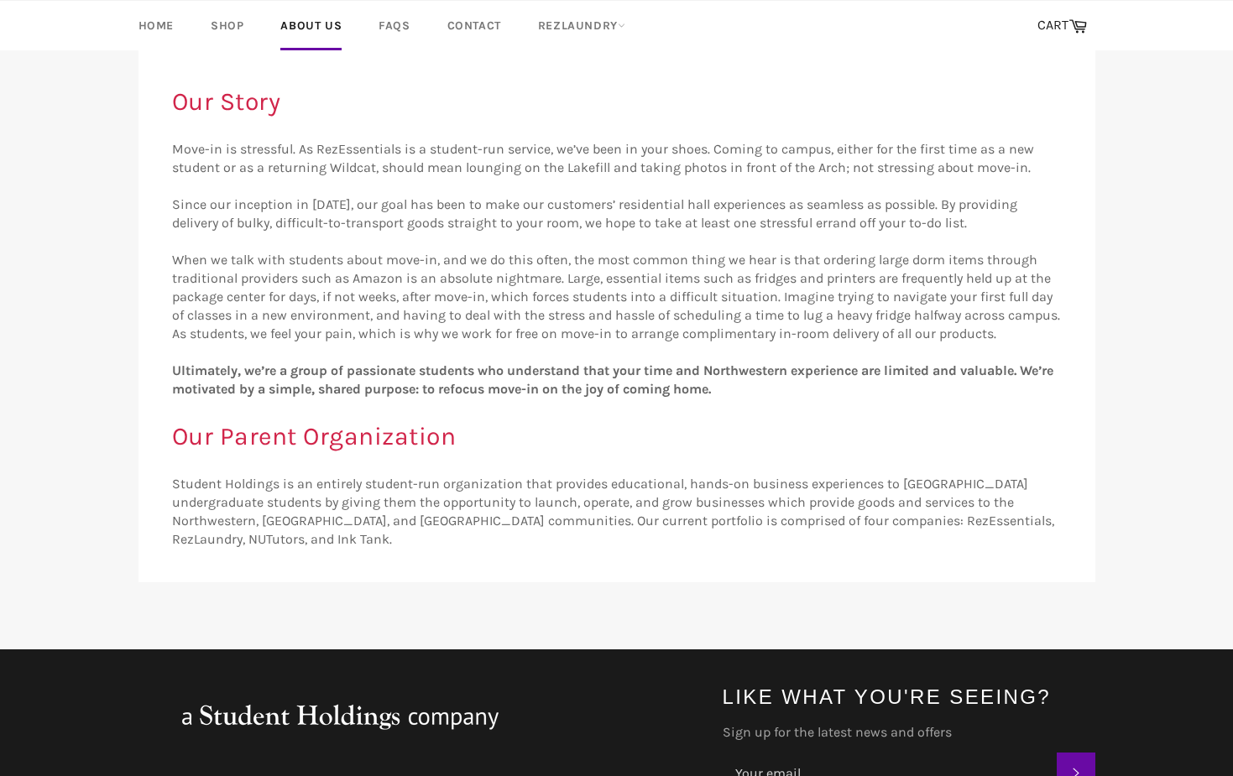
scroll to position [325, 0]
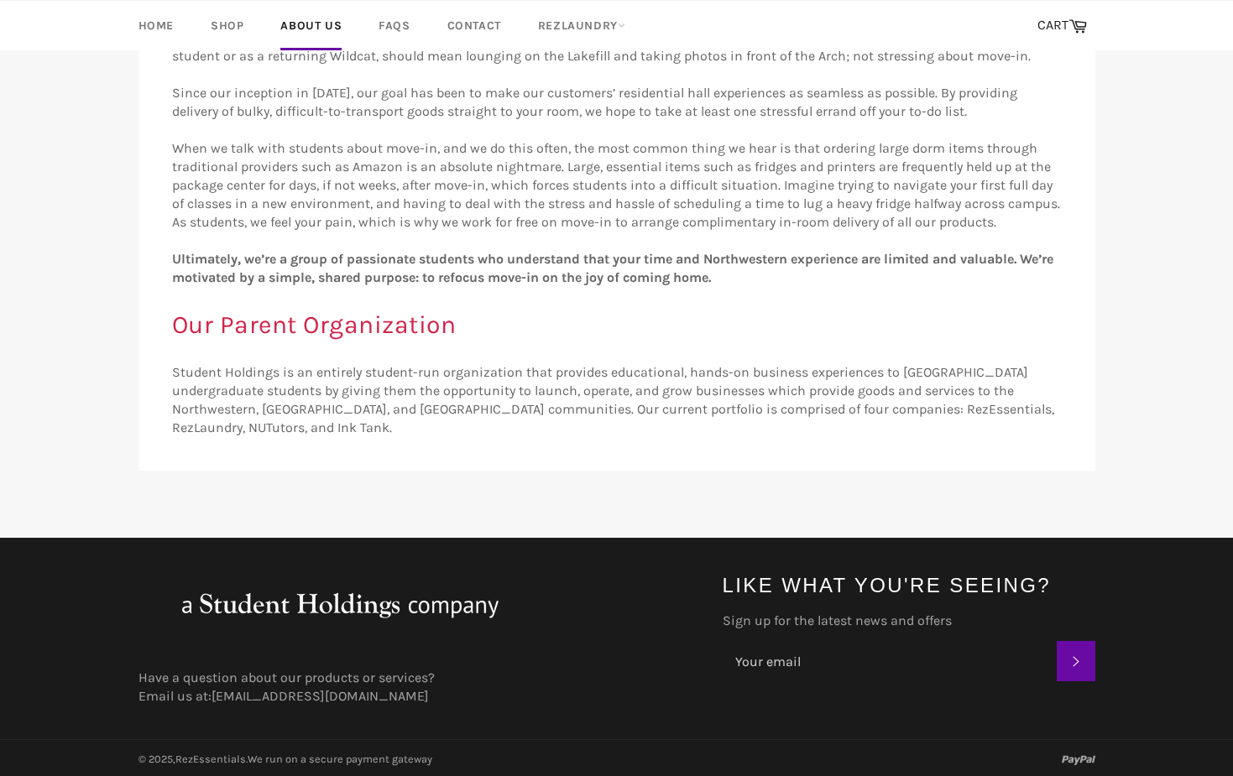
click at [316, 606] on img at bounding box center [339, 604] width 403 height 67
